Goal: Task Accomplishment & Management: Use online tool/utility

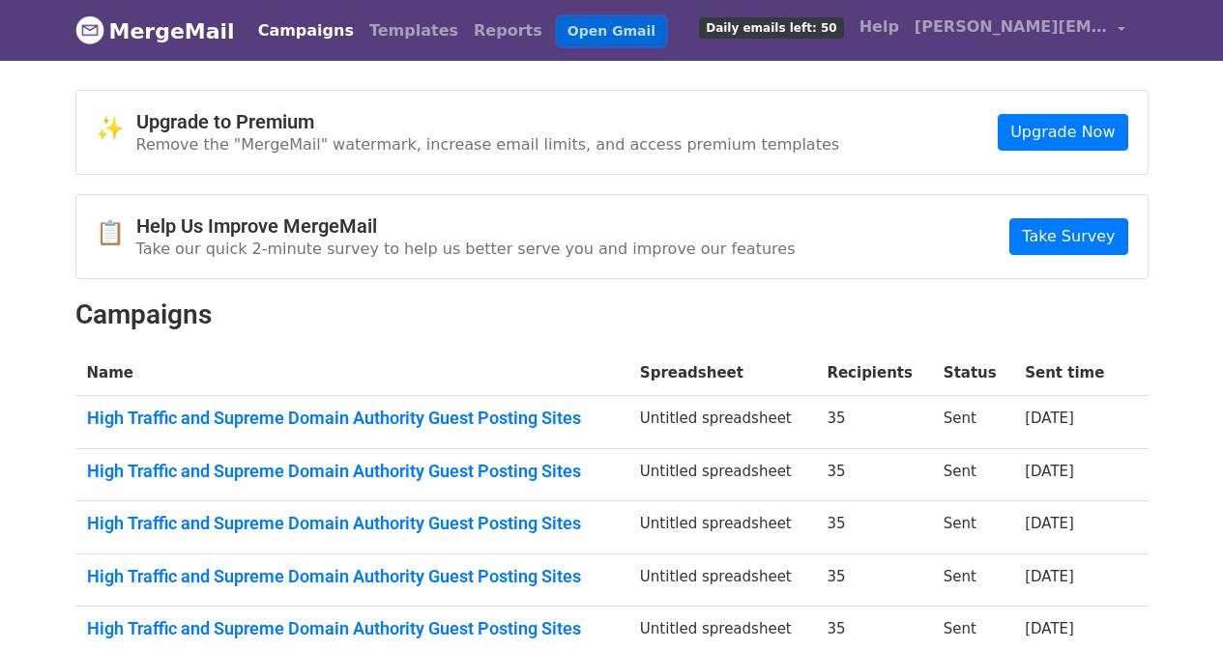
click at [582, 24] on link "Open Gmail" at bounding box center [611, 31] width 107 height 28
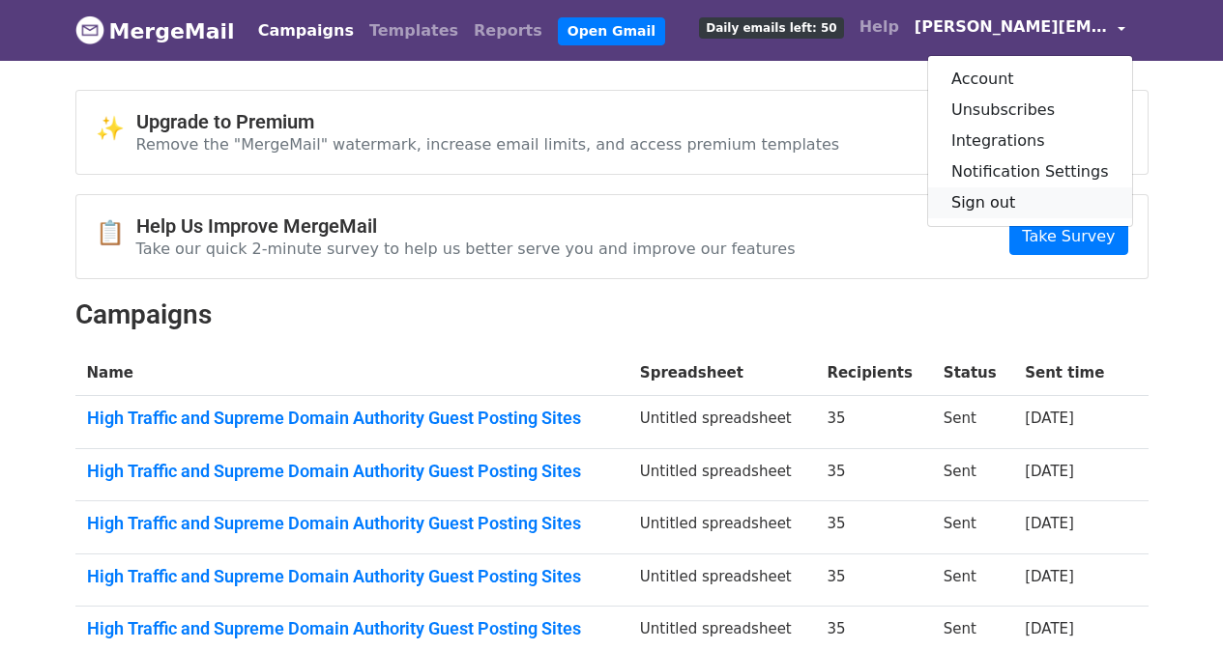
click at [1031, 200] on link "Sign out" at bounding box center [1030, 203] width 204 height 31
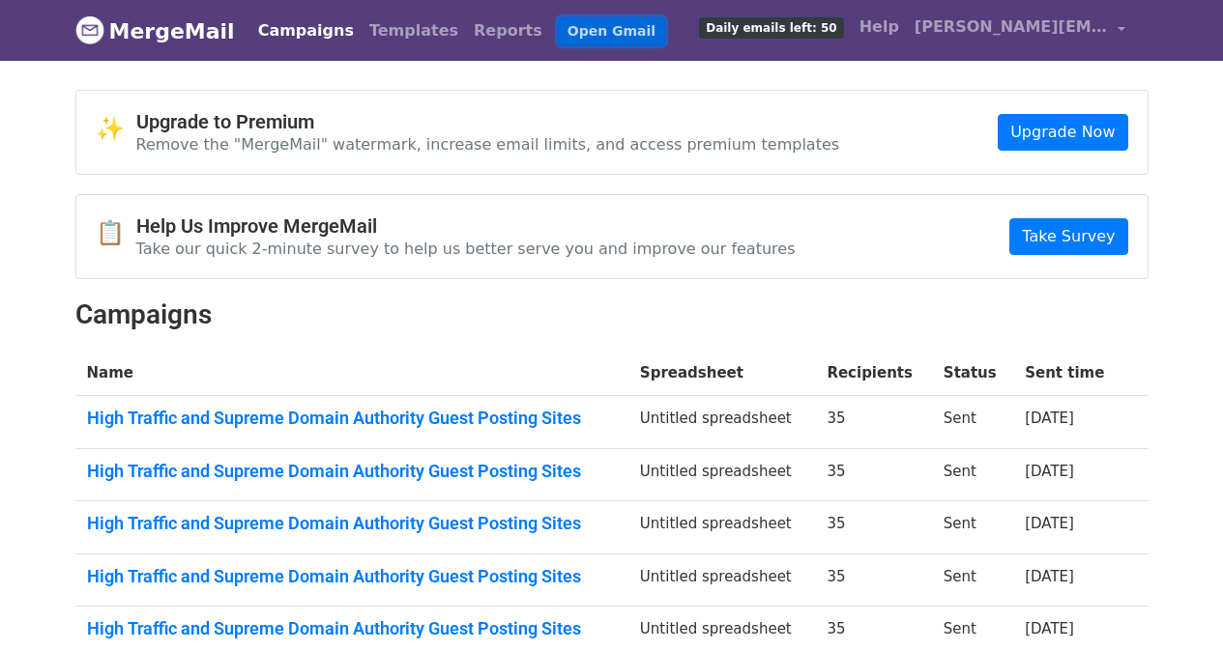
click at [558, 17] on link "Open Gmail" at bounding box center [611, 31] width 107 height 28
